Goal: Task Accomplishment & Management: Manage account settings

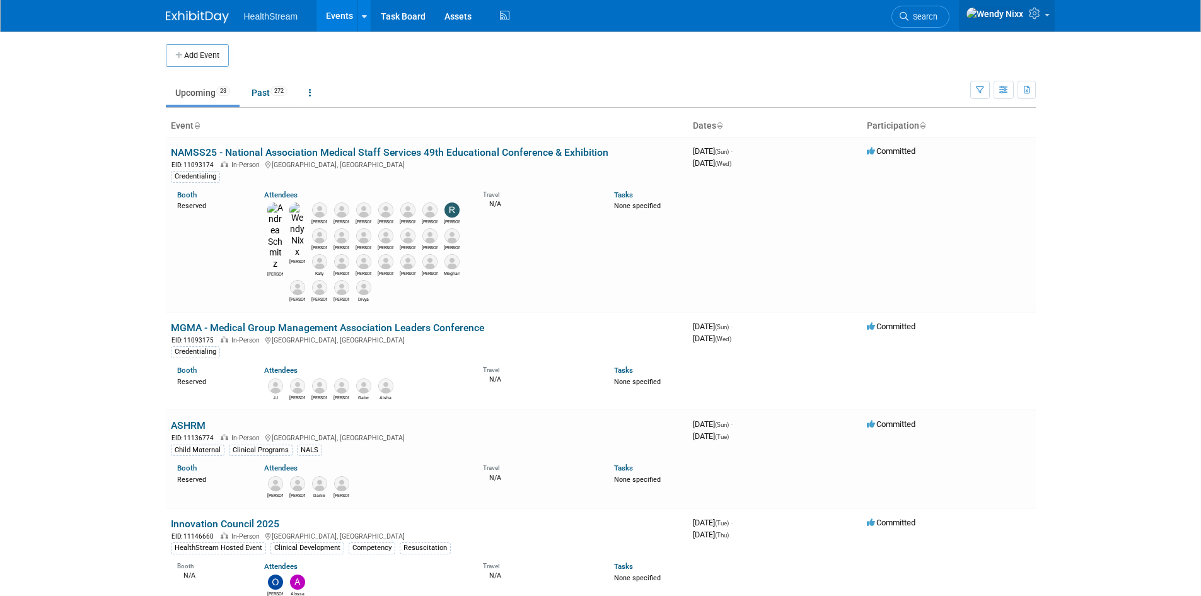
click at [1024, 16] on span at bounding box center [1047, 15] width 5 height 3
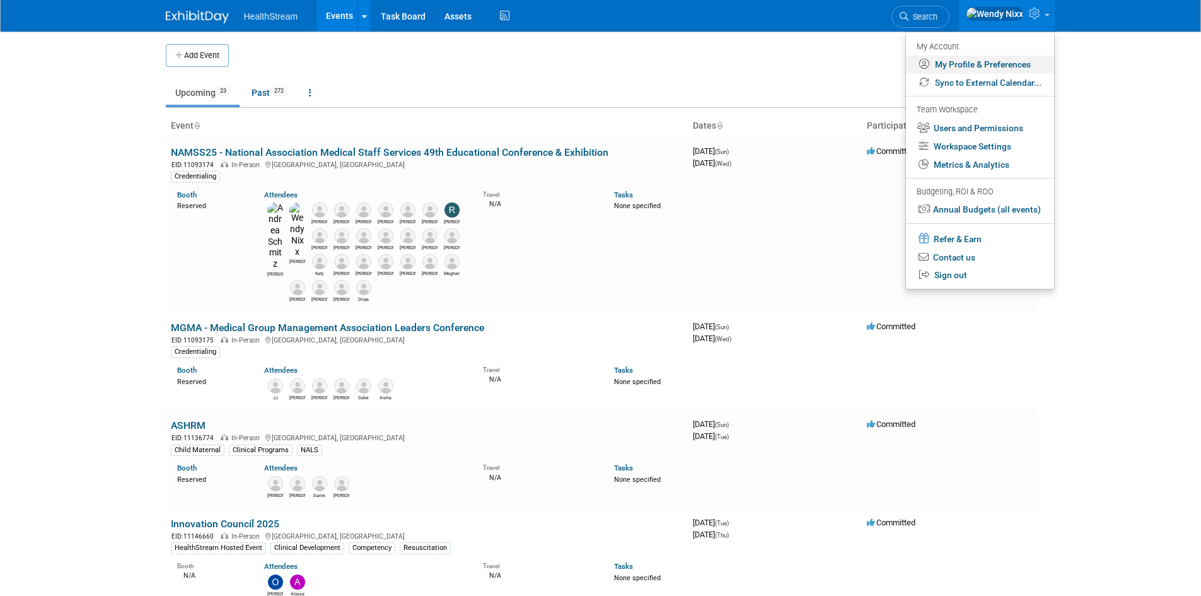
click at [998, 65] on link "My Profile & Preferences" at bounding box center [980, 64] width 148 height 18
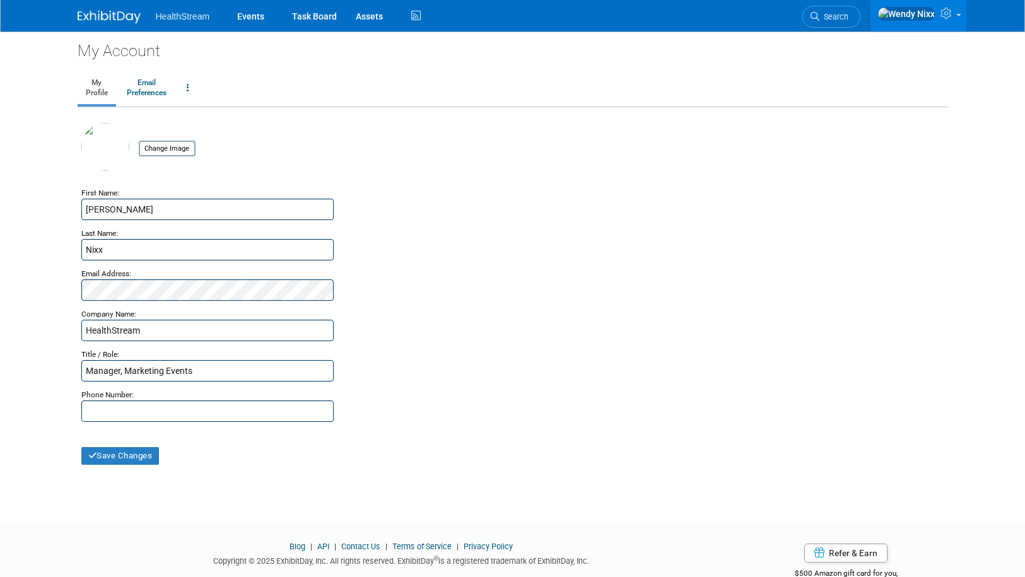
click at [953, 19] on icon at bounding box center [947, 13] width 15 height 11
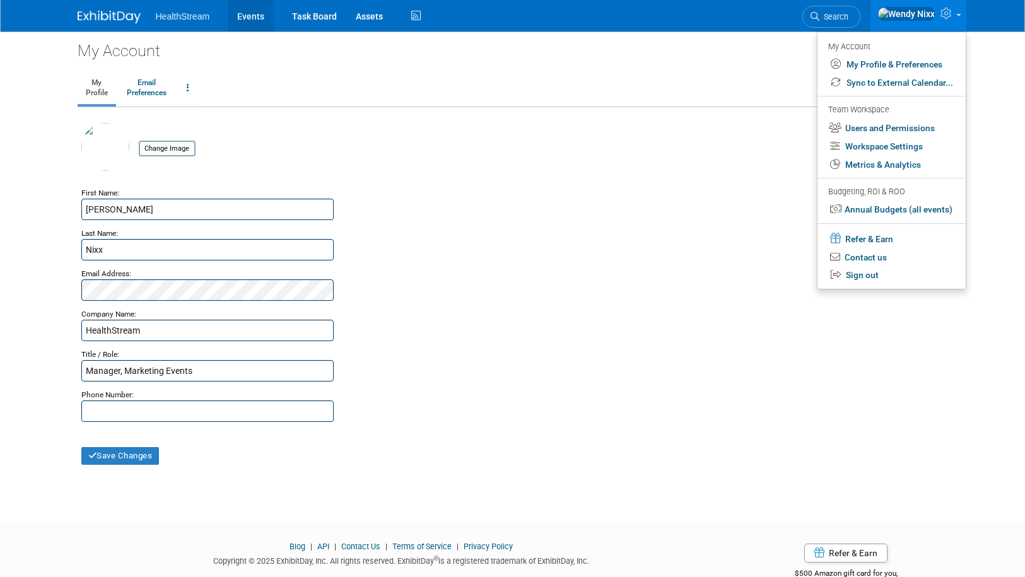
click at [247, 13] on link "Events" at bounding box center [251, 16] width 46 height 32
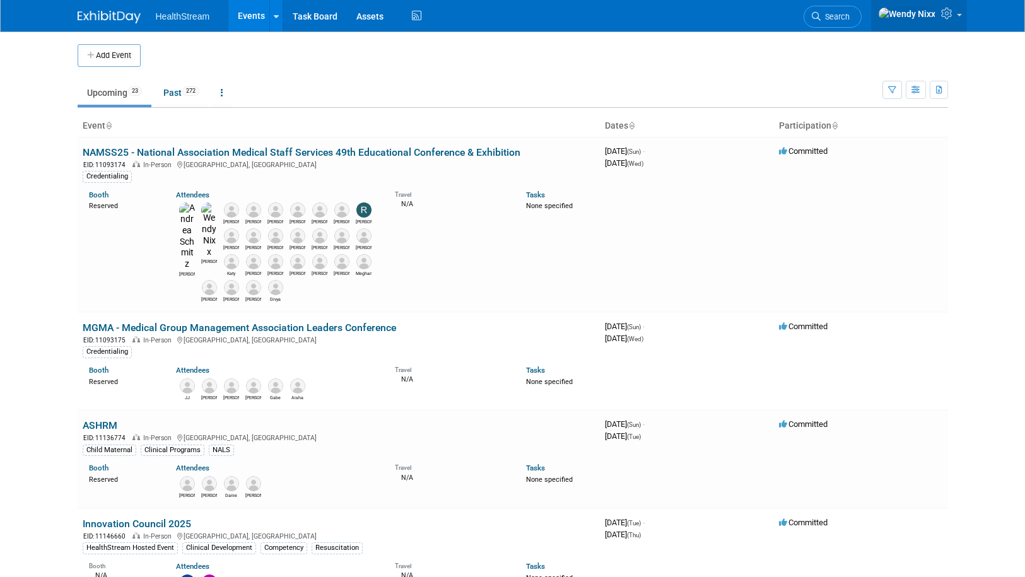
click at [950, 11] on icon at bounding box center [948, 13] width 15 height 11
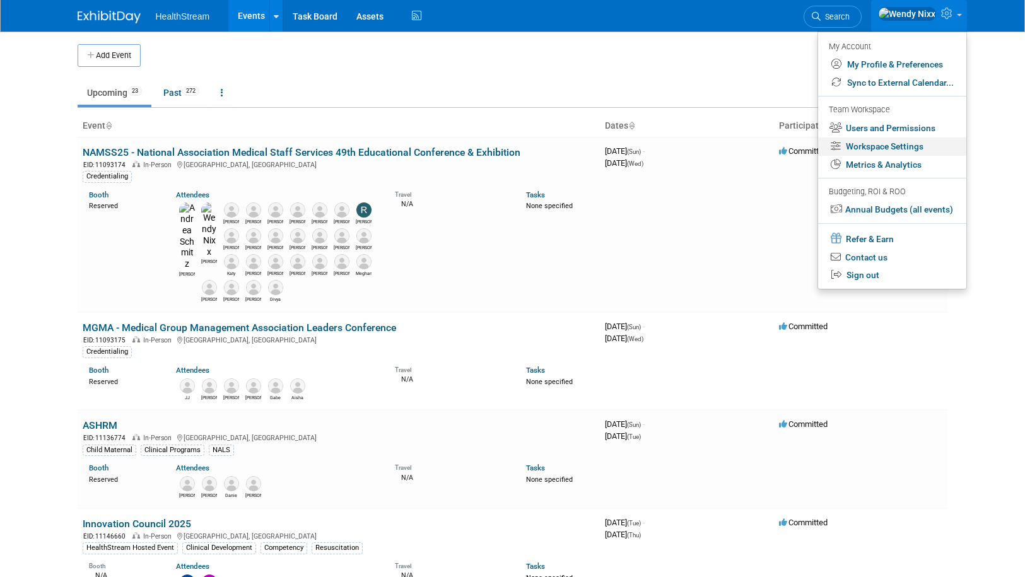
click at [915, 143] on link "Workspace Settings" at bounding box center [892, 146] width 148 height 18
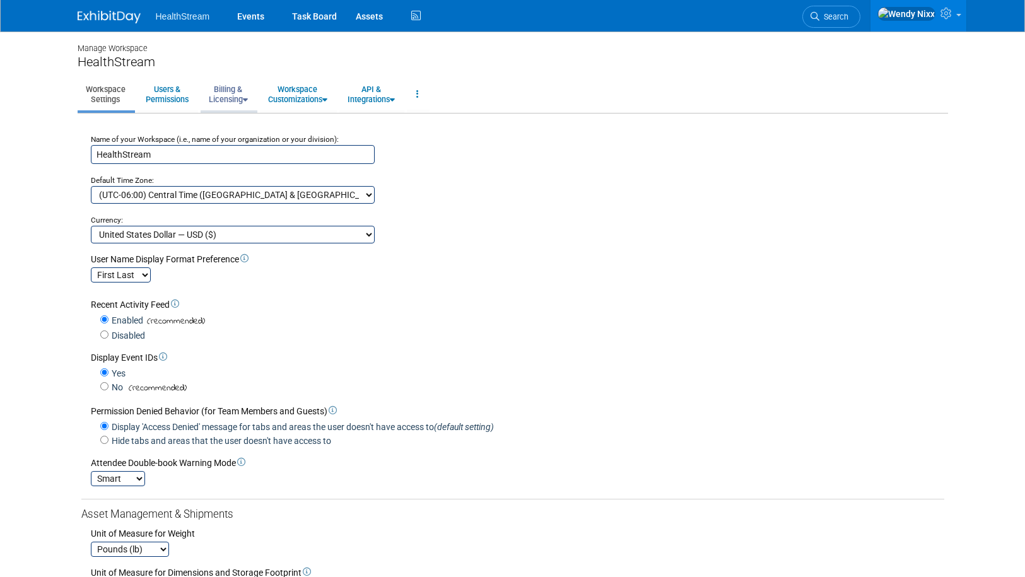
click at [240, 93] on link "Billing & Licensing" at bounding box center [228, 94] width 55 height 31
click at [270, 143] on link "Billing Information" at bounding box center [258, 141] width 114 height 19
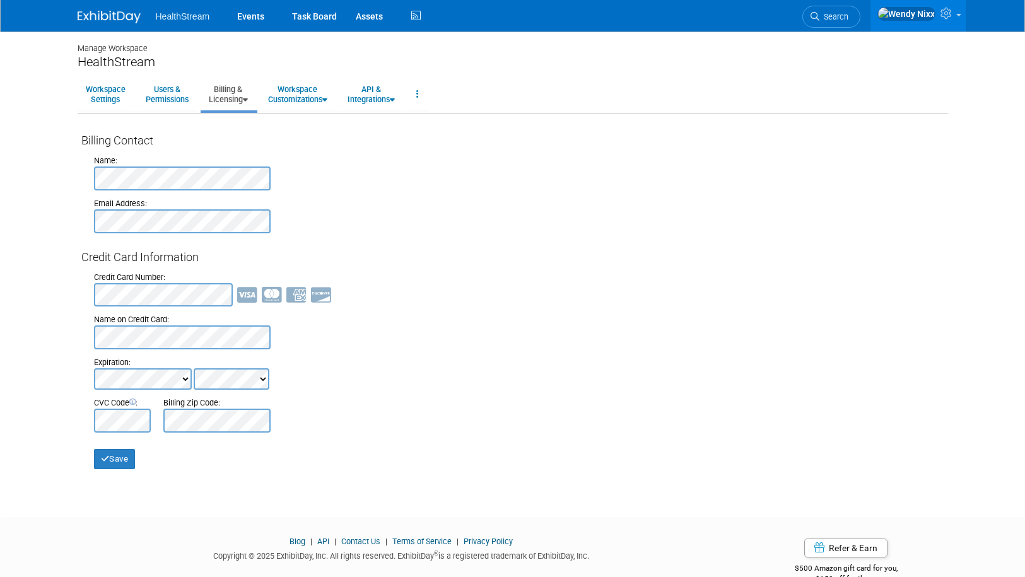
click at [0, 184] on html "HealthStream Events Task Board Assets Activity Feed" at bounding box center [512, 288] width 1025 height 577
click at [359, 189] on div at bounding box center [519, 178] width 850 height 24
click at [303, 230] on div at bounding box center [519, 221] width 850 height 24
click at [93, 293] on div "Credit Card Number: Name on Credit Card: Expiration: CVC Code : Billing Zip Cod…" at bounding box center [512, 349] width 863 height 168
click at [78, 336] on div "Billing Contact Name: Email Address: Credit Card Information Credit Card Number…" at bounding box center [513, 294] width 870 height 349
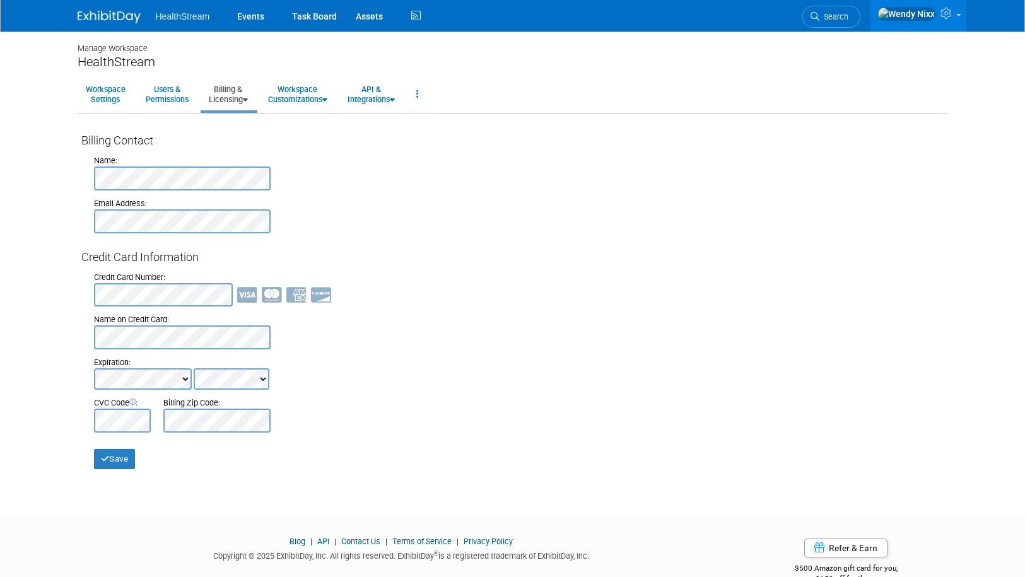
click at [132, 417] on div at bounding box center [122, 421] width 57 height 24
click at [178, 516] on body "HealthStream Events Task Board Assets" at bounding box center [512, 288] width 1025 height 577
click at [115, 458] on button "Save" at bounding box center [115, 459] width 42 height 20
click at [321, 96] on link "Workspace Customizations" at bounding box center [298, 94] width 76 height 31
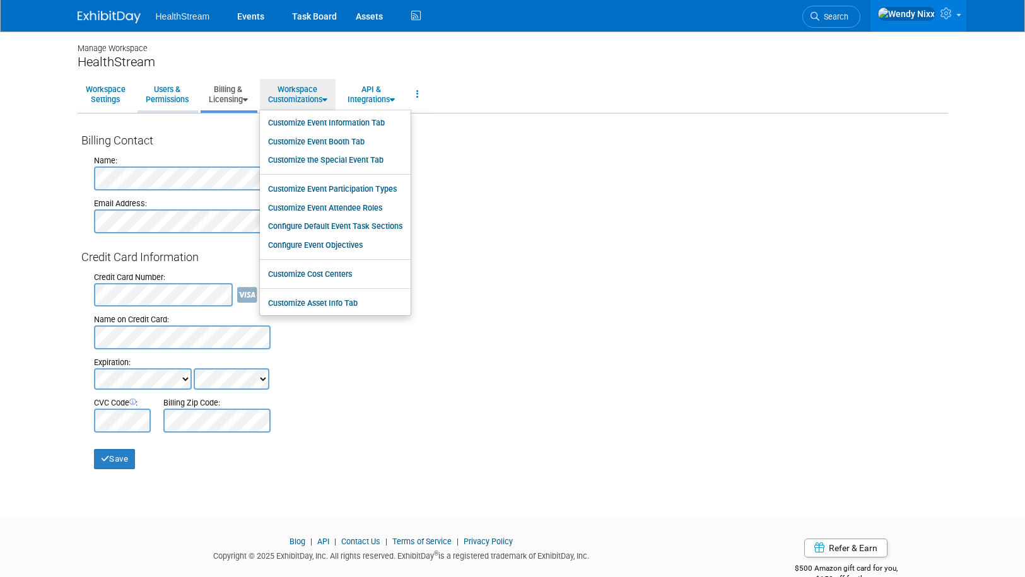
click at [185, 96] on link "Users & Permissions" at bounding box center [166, 94] width 59 height 31
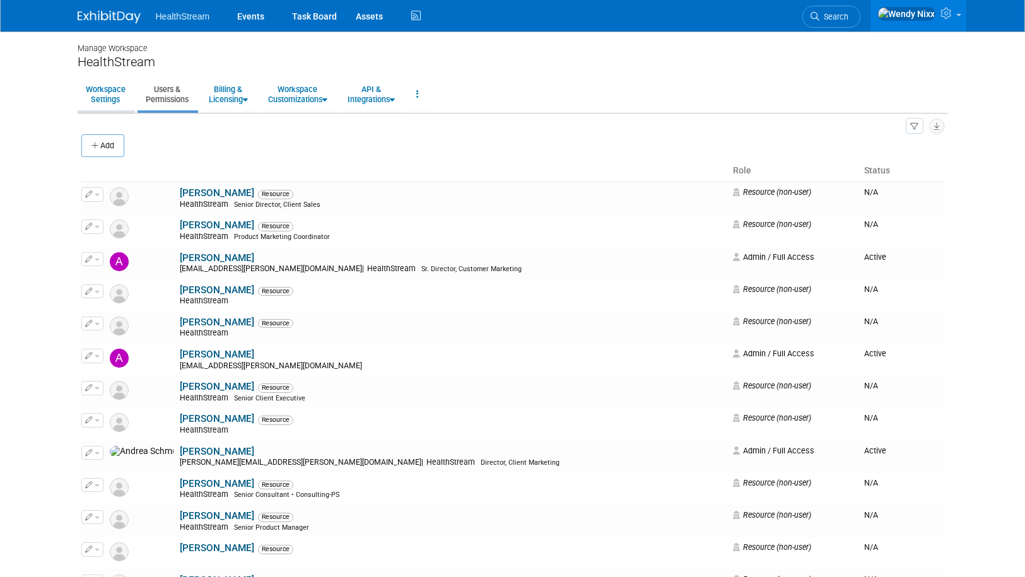
click at [114, 91] on link "Workspace Settings" at bounding box center [106, 94] width 56 height 31
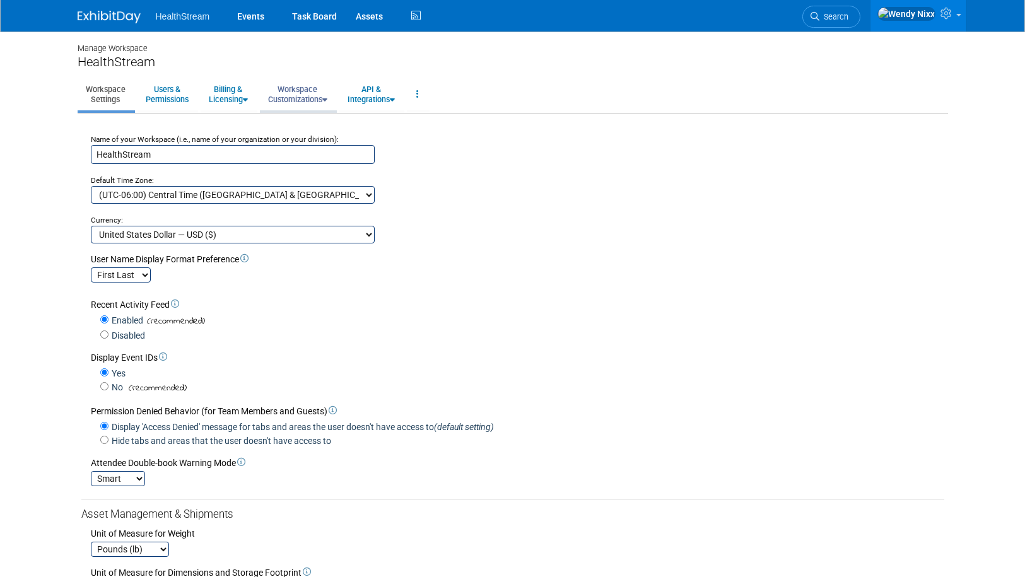
click at [310, 98] on link "Workspace Customizations" at bounding box center [298, 94] width 76 height 31
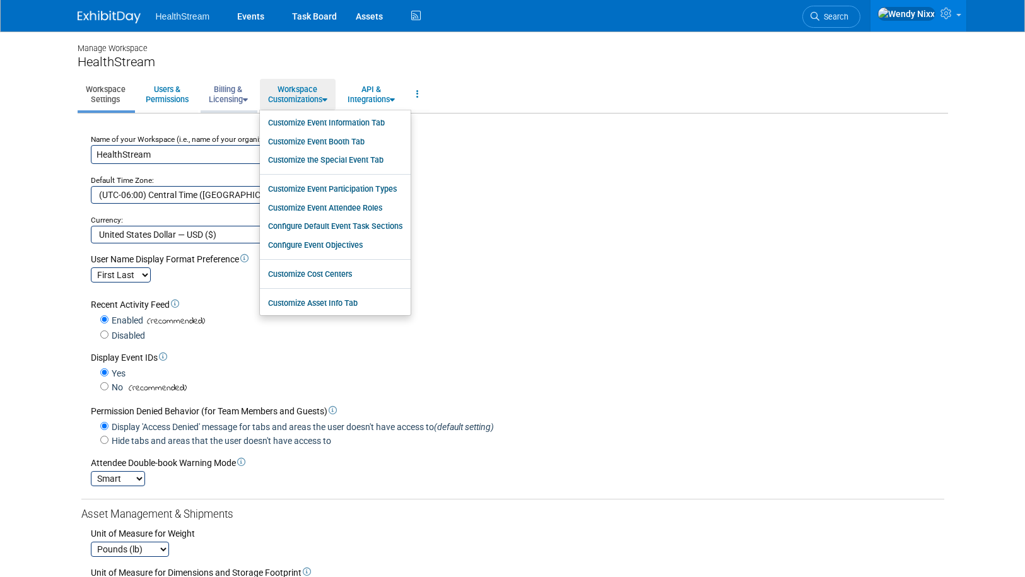
click at [247, 96] on icon at bounding box center [245, 100] width 5 height 8
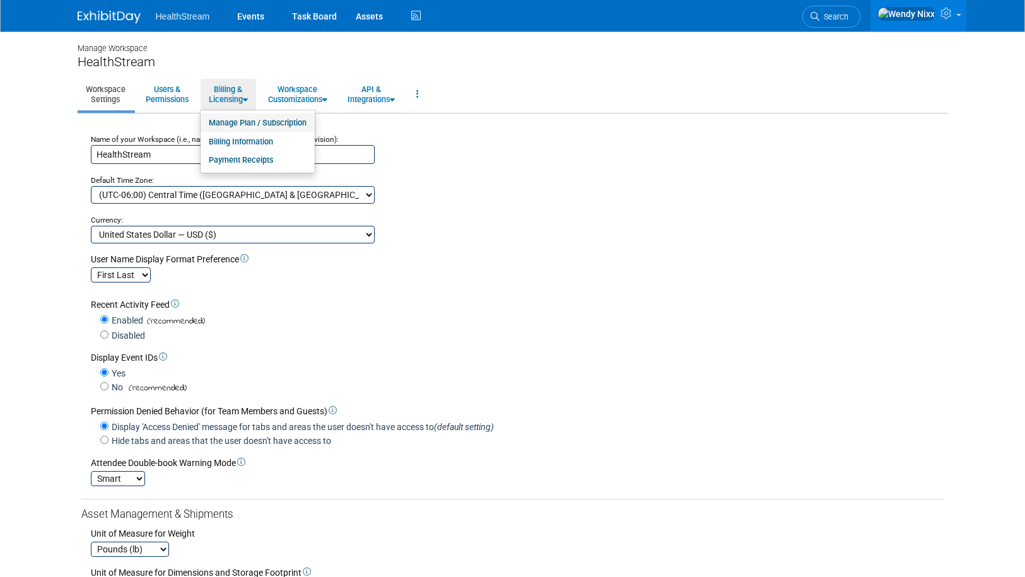
click at [252, 123] on link "Manage Plan / Subscription" at bounding box center [258, 123] width 114 height 19
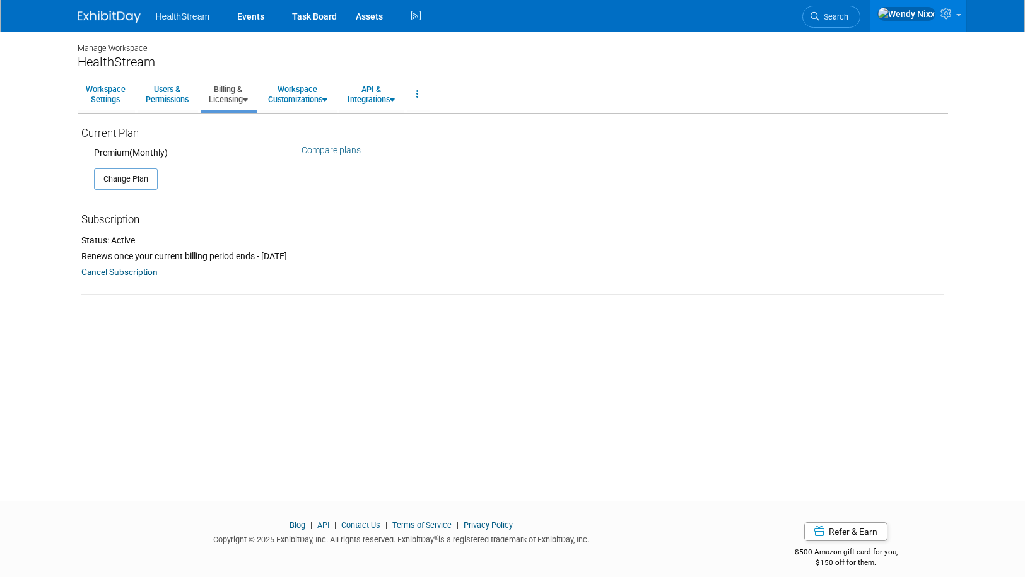
click at [339, 151] on link "Compare plans" at bounding box center [330, 150] width 59 height 10
click at [296, 304] on div "Manage Workspace HealthStream Workspace Settings Users & Permissions Billing & …" at bounding box center [512, 255] width 889 height 446
click at [322, 150] on link "Compare plans" at bounding box center [330, 150] width 59 height 10
click at [235, 100] on link "Billing & Licensing" at bounding box center [228, 94] width 55 height 31
click at [233, 160] on link "Payment Receipts" at bounding box center [258, 160] width 114 height 19
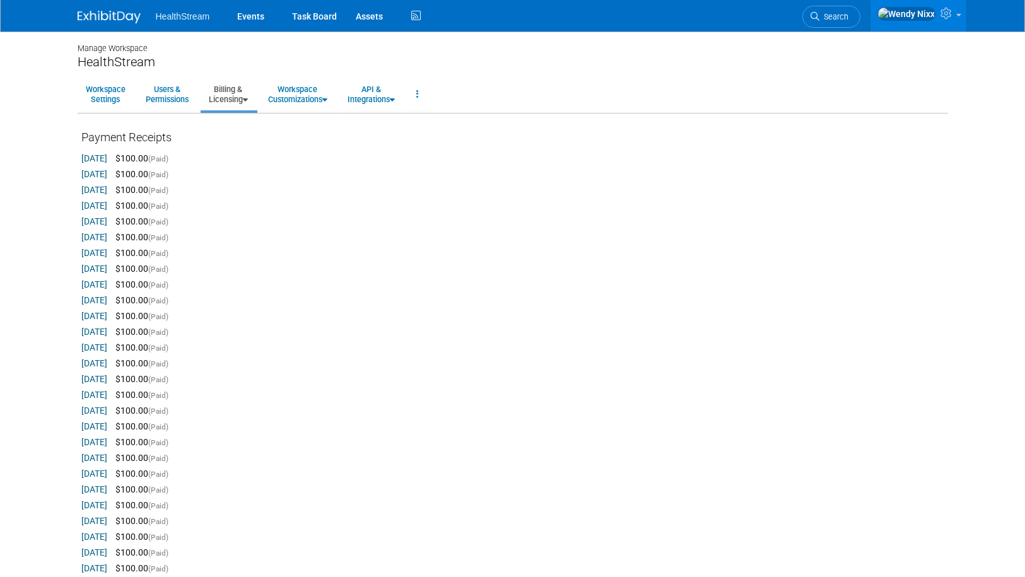
click at [243, 103] on link "Billing & Licensing" at bounding box center [228, 94] width 55 height 31
click at [243, 141] on link "Billing Information" at bounding box center [258, 141] width 114 height 19
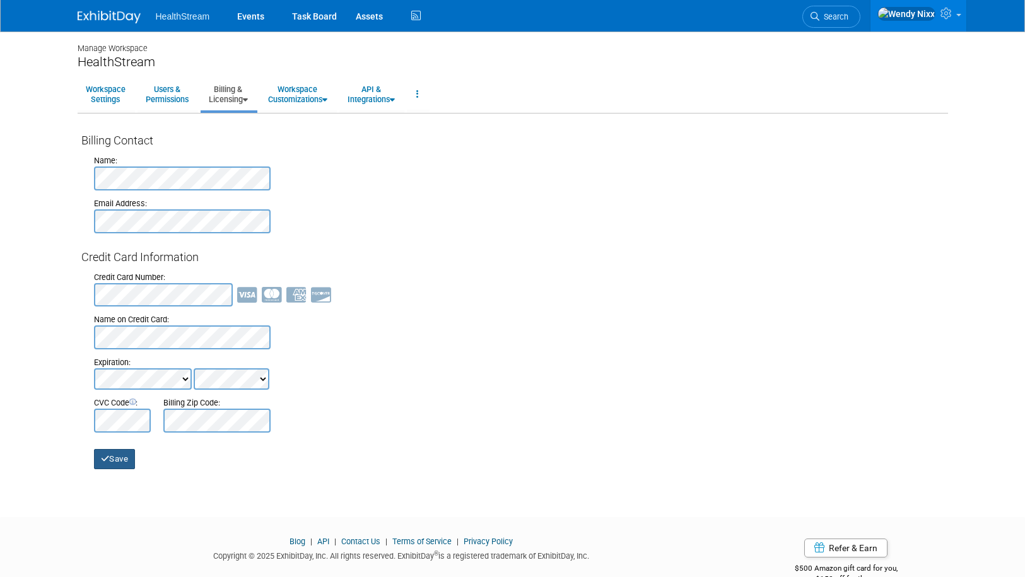
click at [115, 463] on button "Save" at bounding box center [115, 459] width 42 height 20
click at [372, 475] on div "Manage Workspace HealthStream Workspace Settings Users & Permissions Billing & …" at bounding box center [512, 263] width 889 height 463
click at [119, 458] on button "Save" at bounding box center [115, 459] width 42 height 20
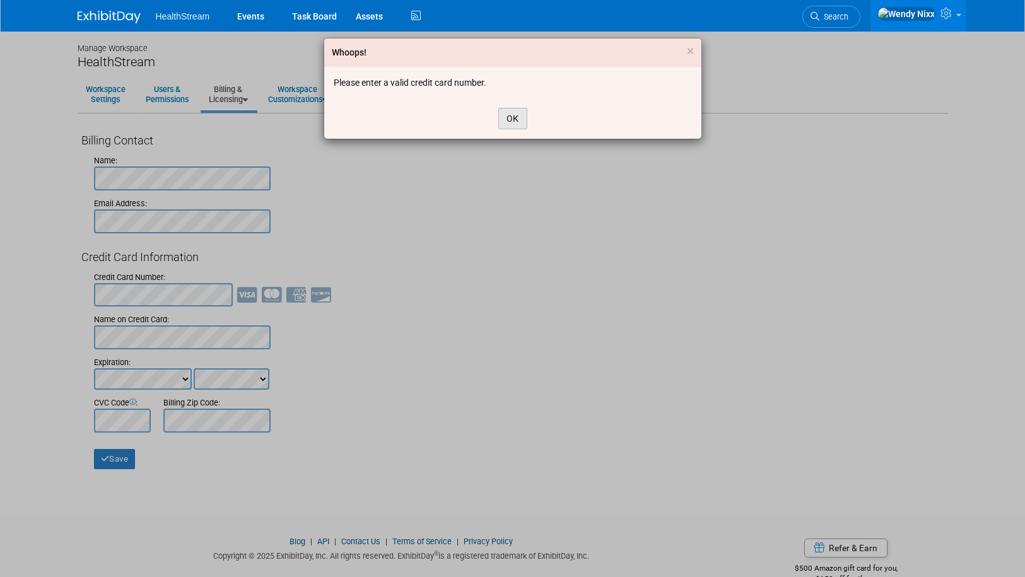
click at [510, 116] on button "OK" at bounding box center [512, 118] width 29 height 21
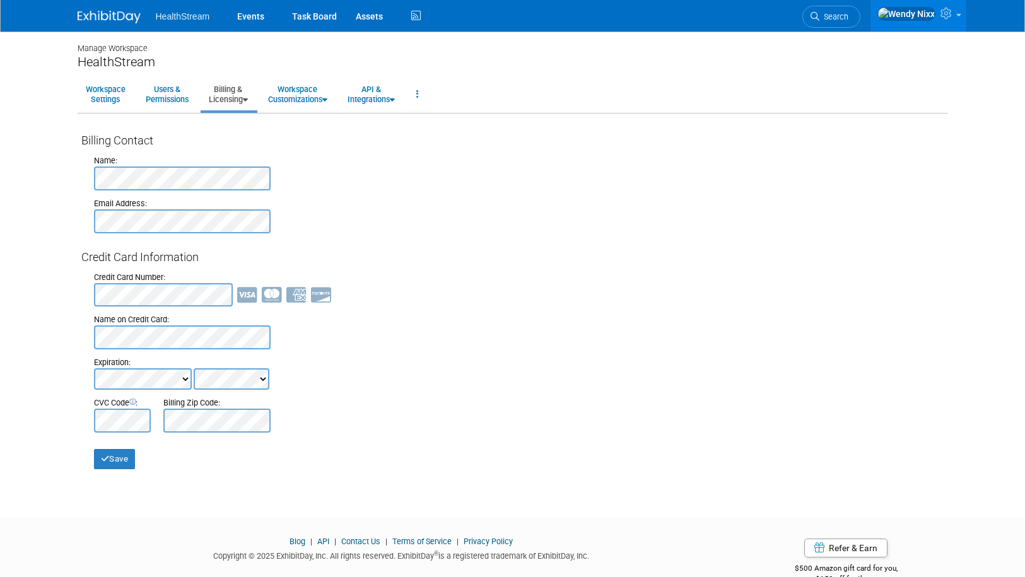
click at [441, 268] on div "Credit Card Number: Name on Credit Card: Expiration: CVC Code : Billing Zip Cod…" at bounding box center [512, 349] width 863 height 168
click at [30, 280] on body "HealthStream Events Task Board Assets" at bounding box center [512, 288] width 1025 height 577
click at [528, 425] on div "Credit Card Number: Name on Credit Card: Expiration: CVC Code : Billing Zip Cod…" at bounding box center [512, 349] width 863 height 168
click at [118, 458] on button "Save" at bounding box center [115, 459] width 42 height 20
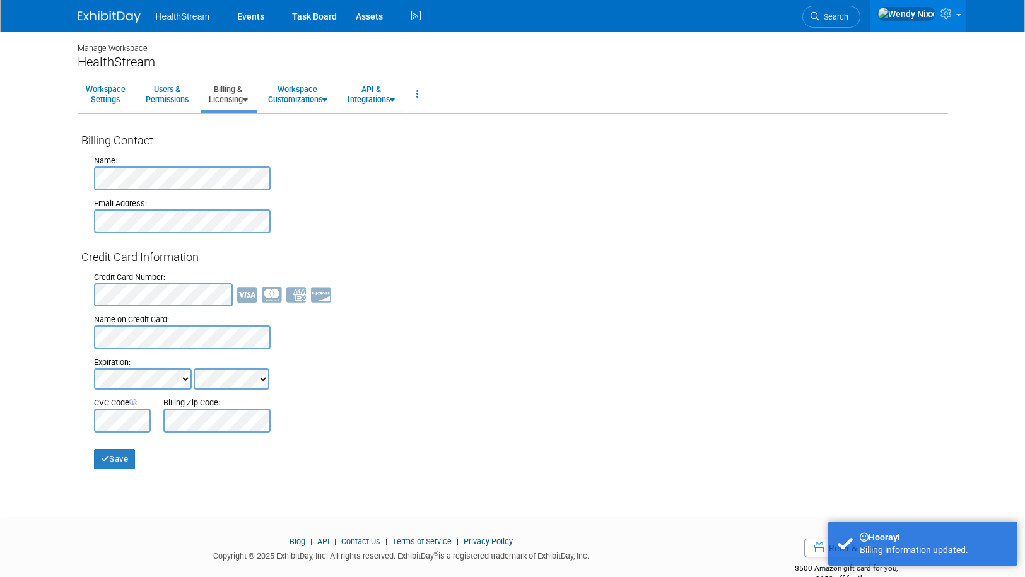
click at [388, 253] on div "Credit Card Information" at bounding box center [512, 257] width 863 height 16
